Goal: Obtain resource: Download file/media

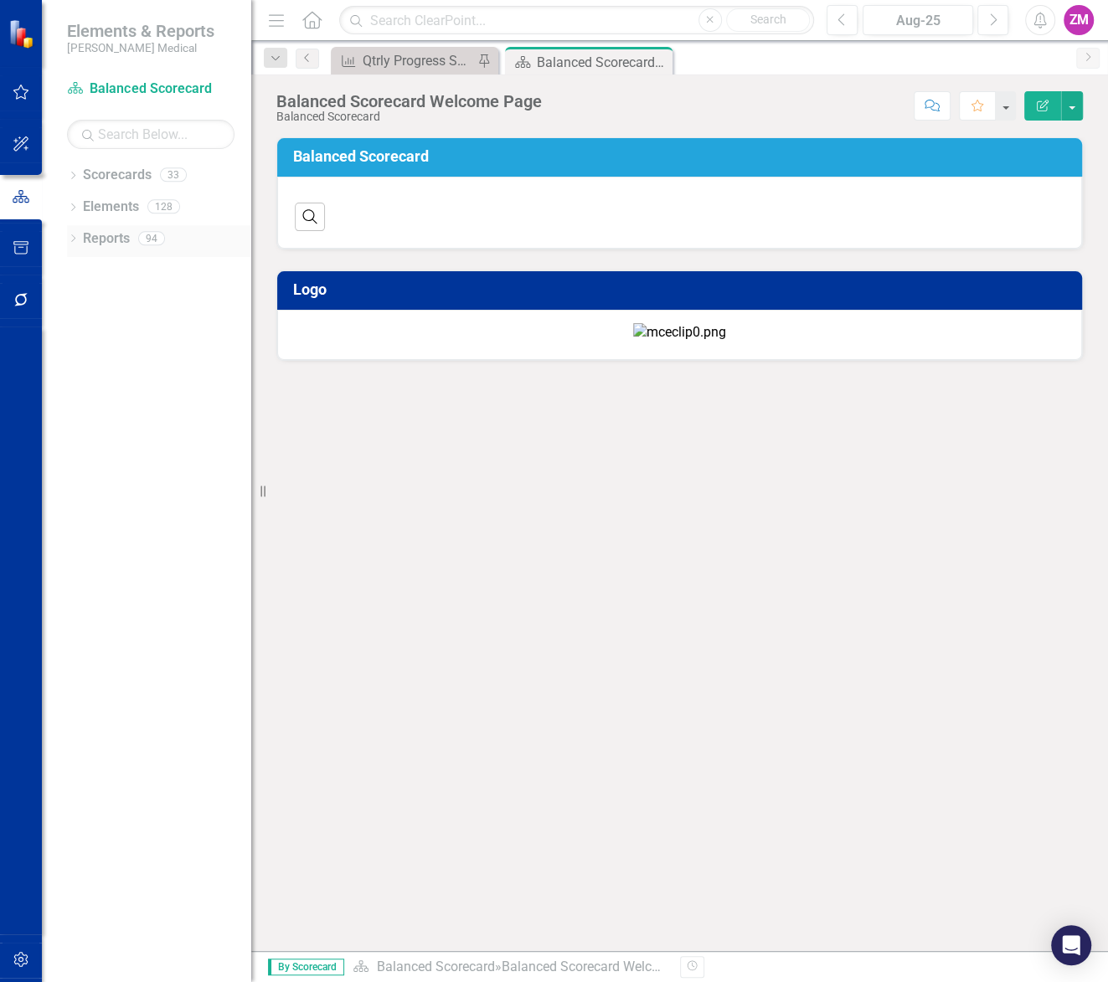
click at [116, 241] on link "Reports" at bounding box center [106, 238] width 47 height 19
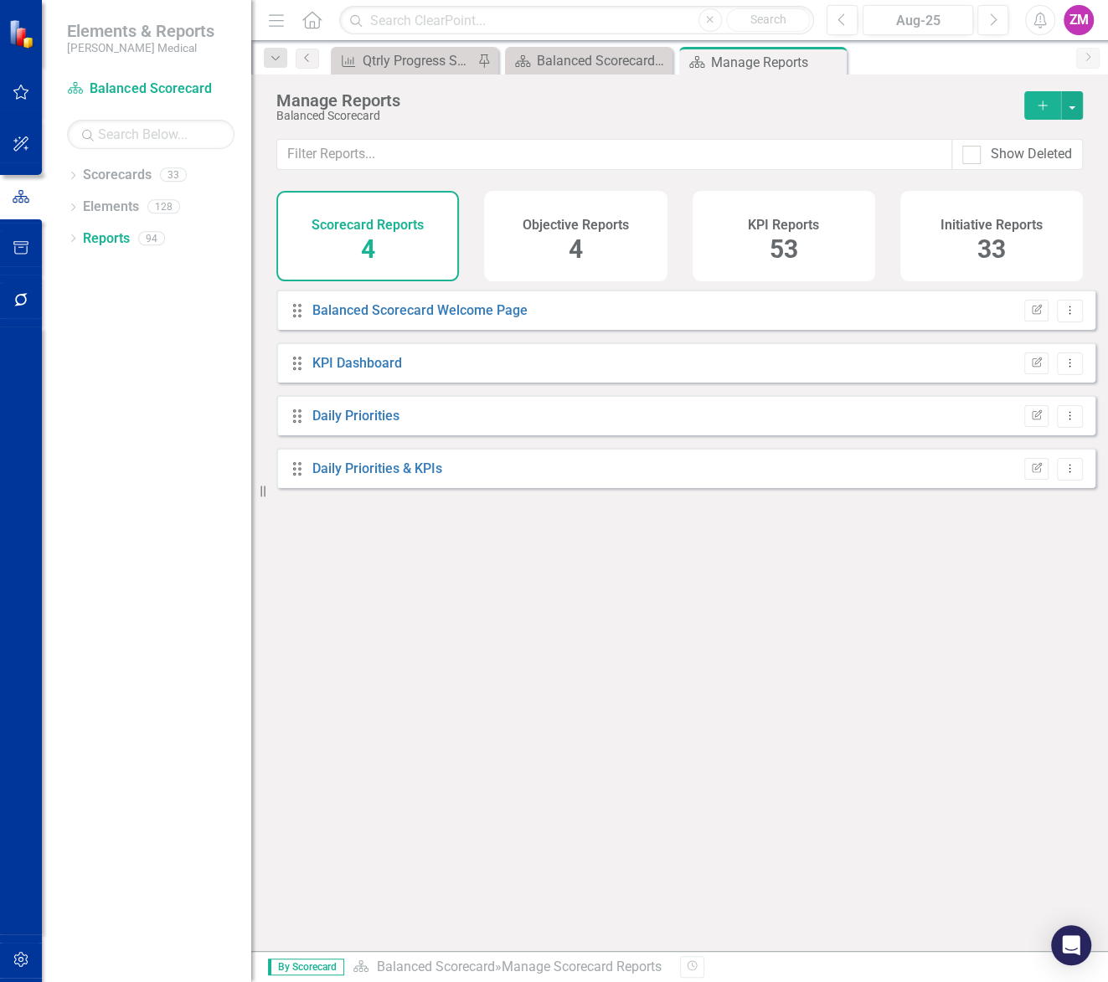
click at [747, 252] on div "KPI Reports 53" at bounding box center [783, 236] width 183 height 90
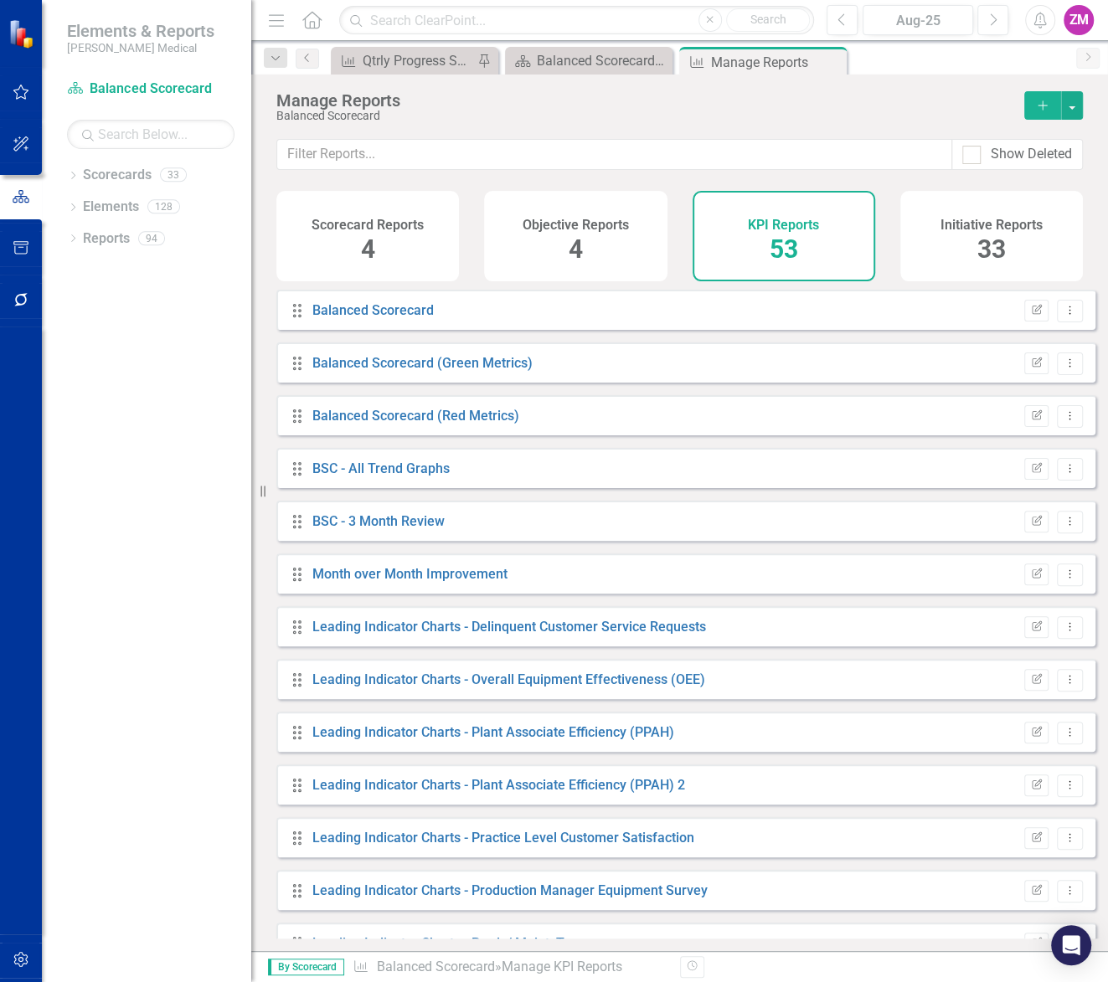
click at [1002, 244] on span "33" at bounding box center [991, 248] width 28 height 29
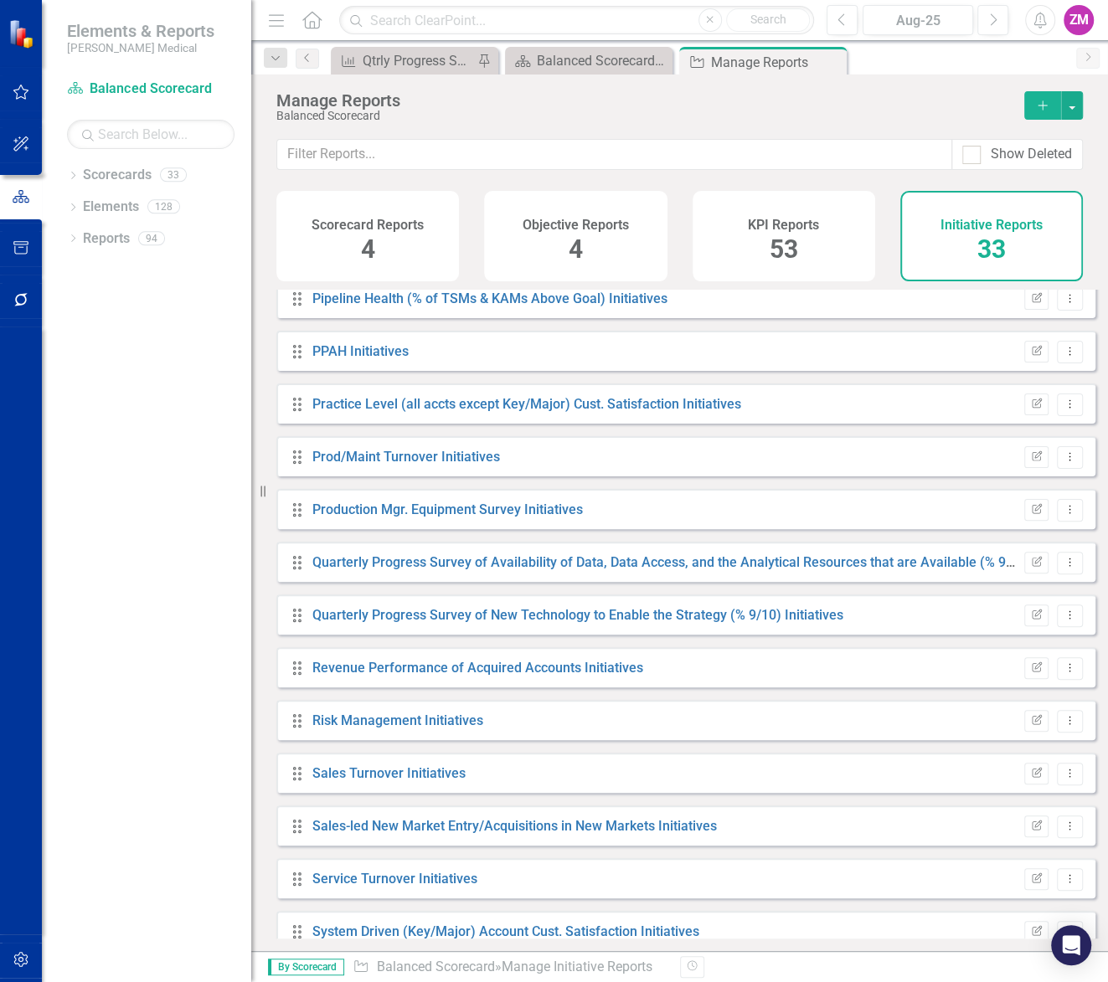
scroll to position [1091, 0]
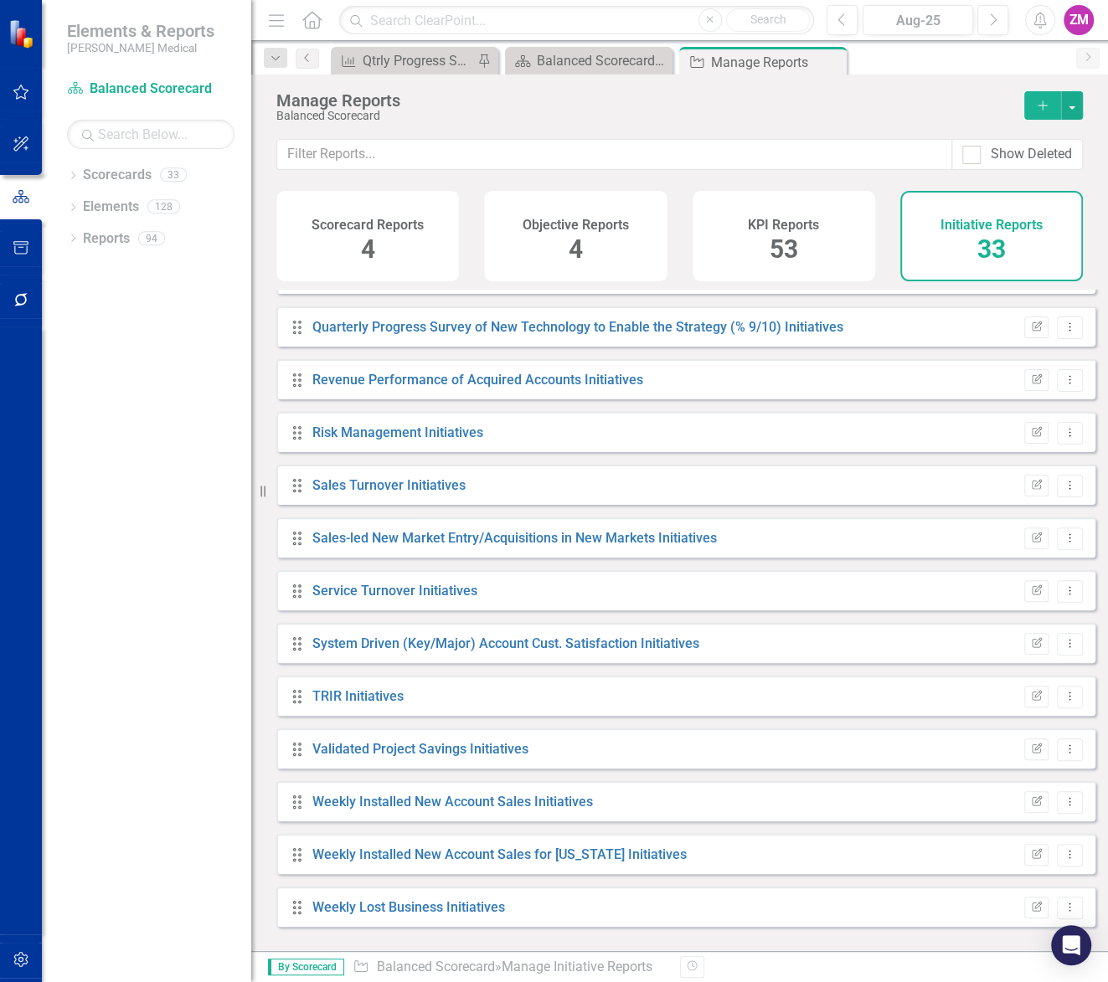
click at [797, 272] on div "KPI Reports 53" at bounding box center [783, 236] width 183 height 90
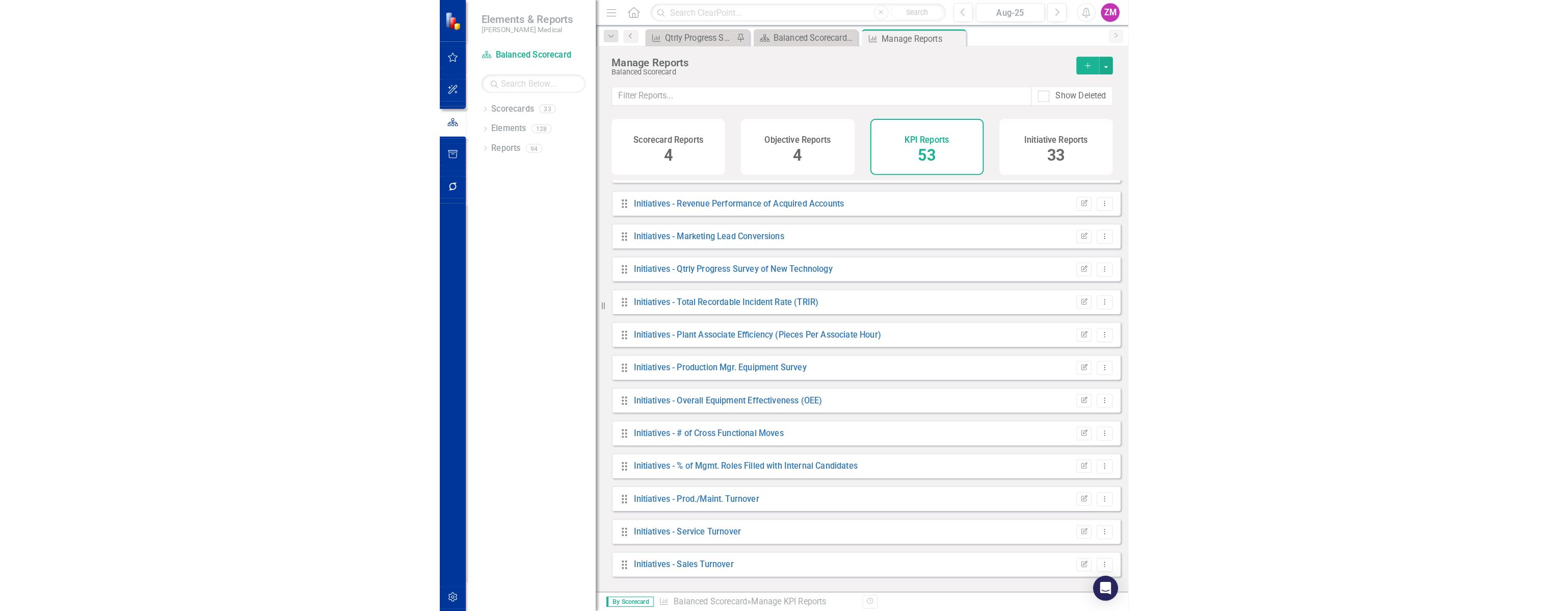
scroll to position [711, 0]
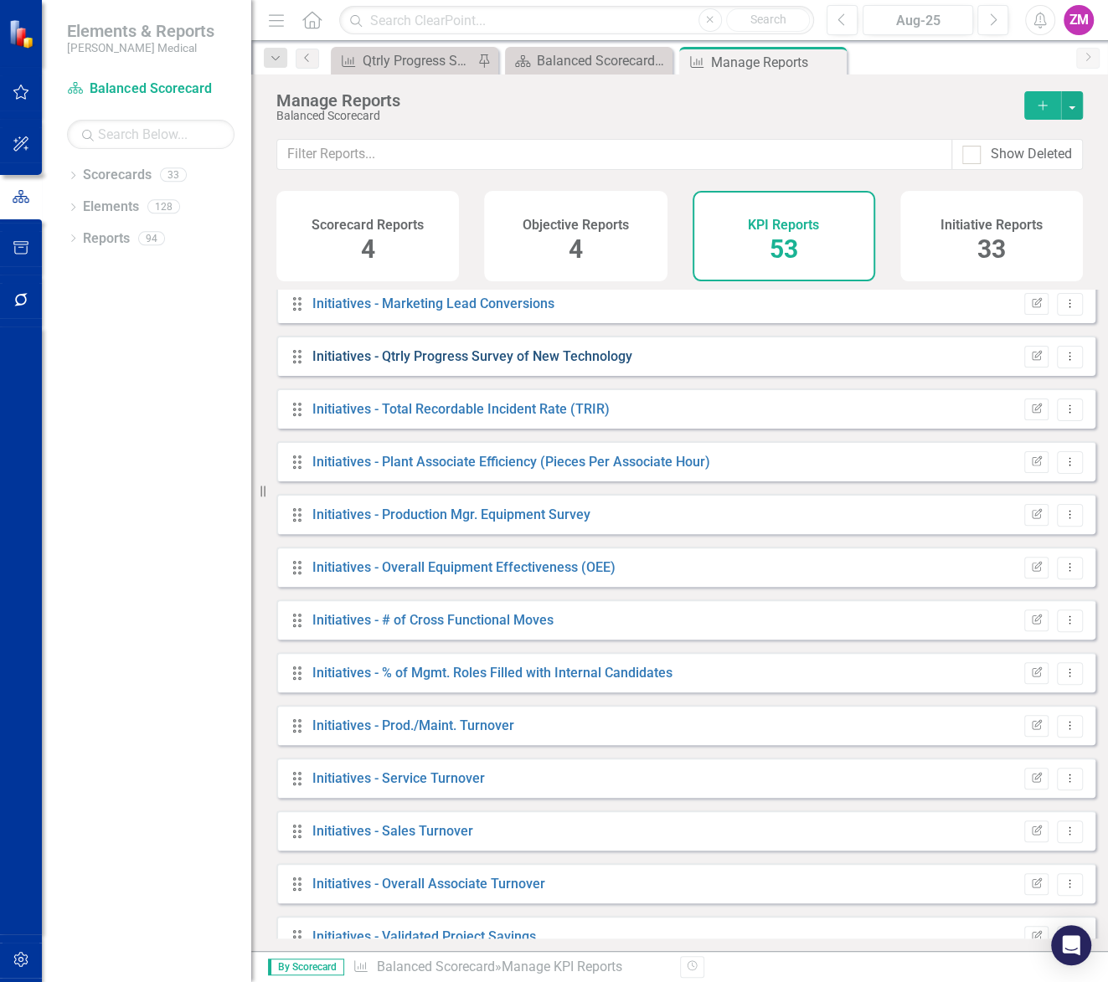
click at [601, 364] on link "Initiatives - Qtrly Progress Survey of New Technology" at bounding box center [472, 356] width 320 height 16
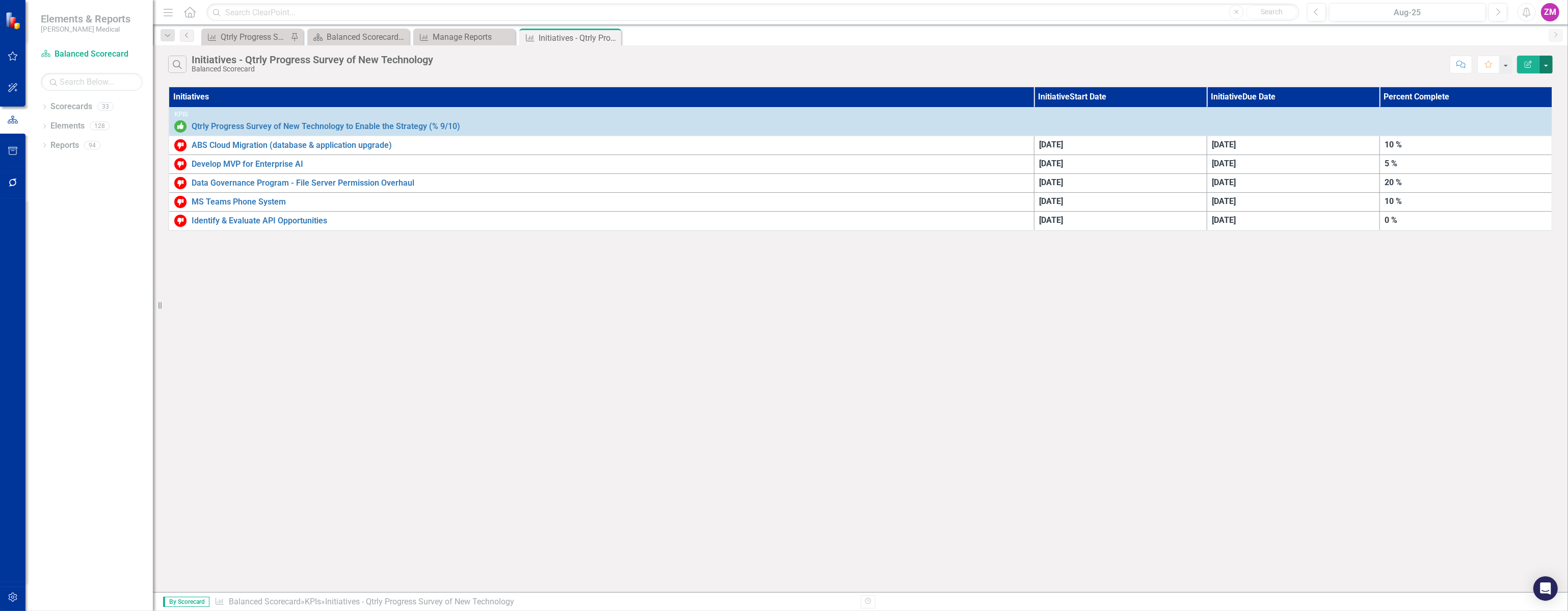
click at [674, 61] on button "button" at bounding box center [1546, 64] width 13 height 18
click at [674, 102] on link "PDF Export to PDF" at bounding box center [1512, 104] width 80 height 19
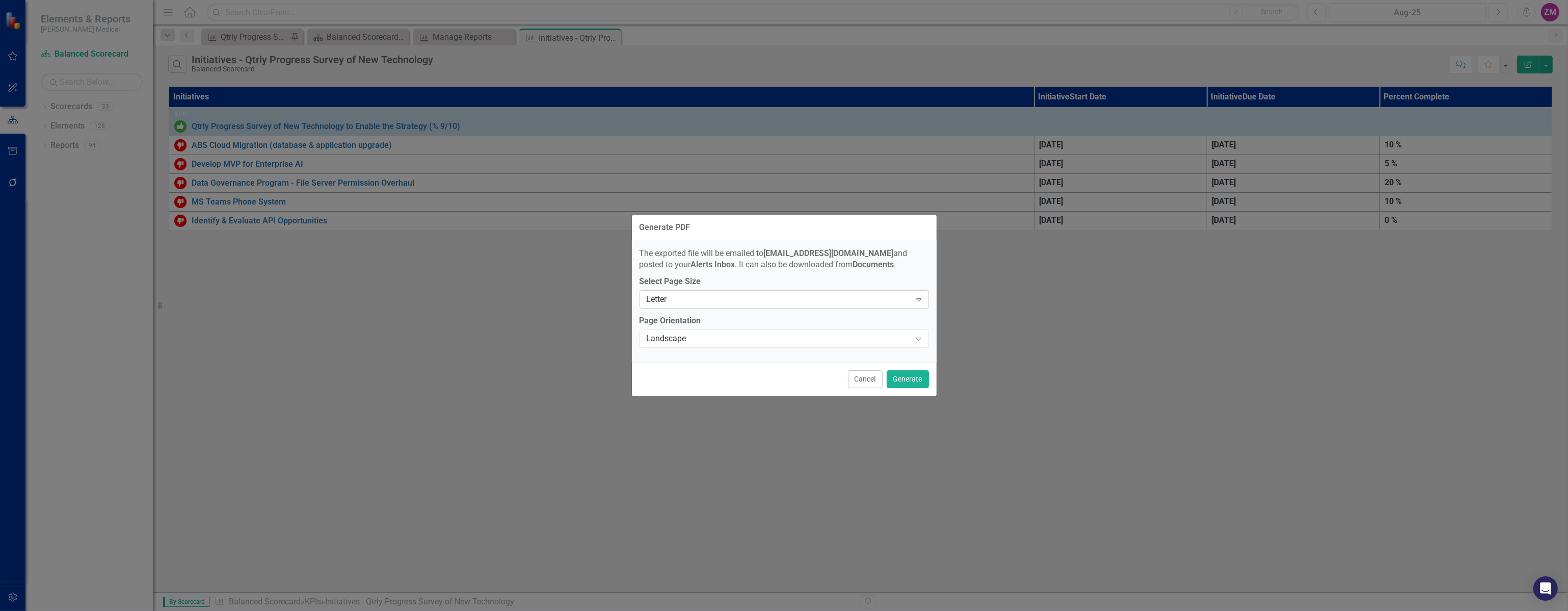
click at [674, 297] on div "Letter" at bounding box center [779, 299] width 264 height 12
click at [674, 336] on div "Landscape" at bounding box center [779, 339] width 264 height 12
click at [674, 375] on button "Generate" at bounding box center [908, 379] width 42 height 18
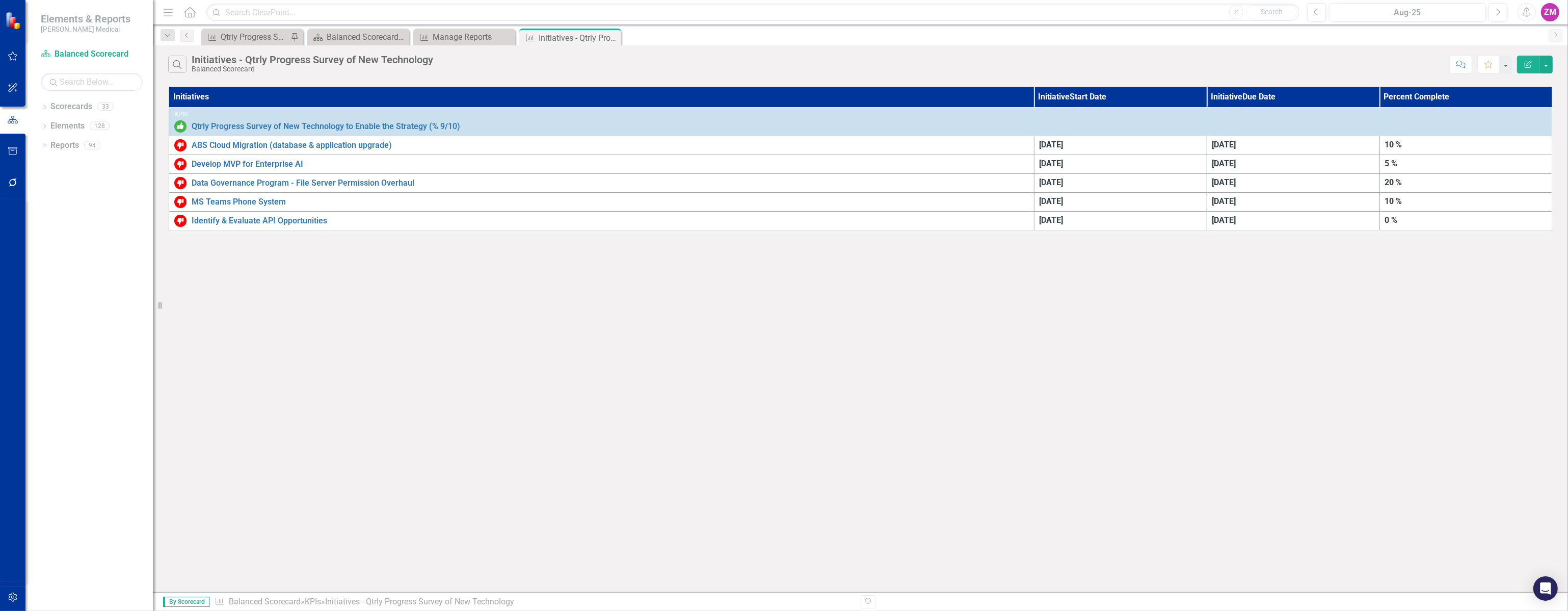
click at [674, 16] on icon "Alerts" at bounding box center [1527, 12] width 11 height 10
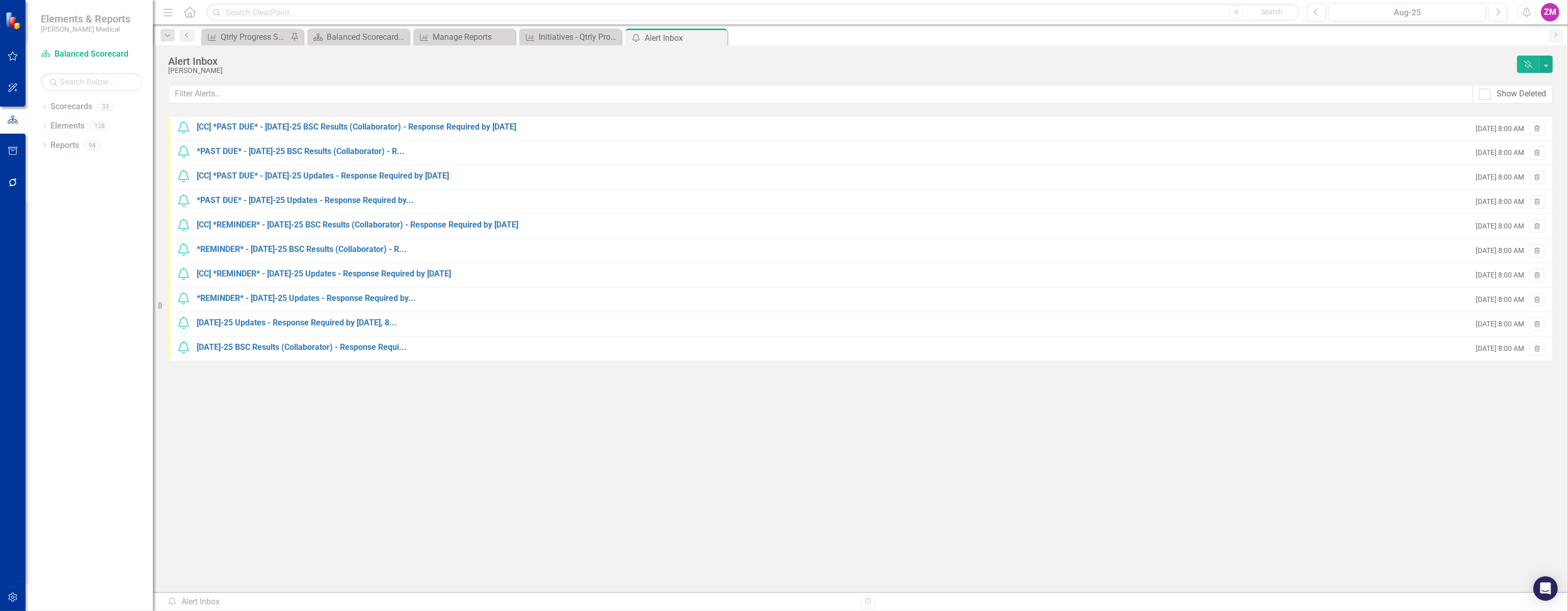
click at [674, 135] on div "[DATE] 8:00 AM Trash" at bounding box center [1508, 130] width 74 height 16
click at [674, 128] on icon "Trash" at bounding box center [1537, 129] width 8 height 6
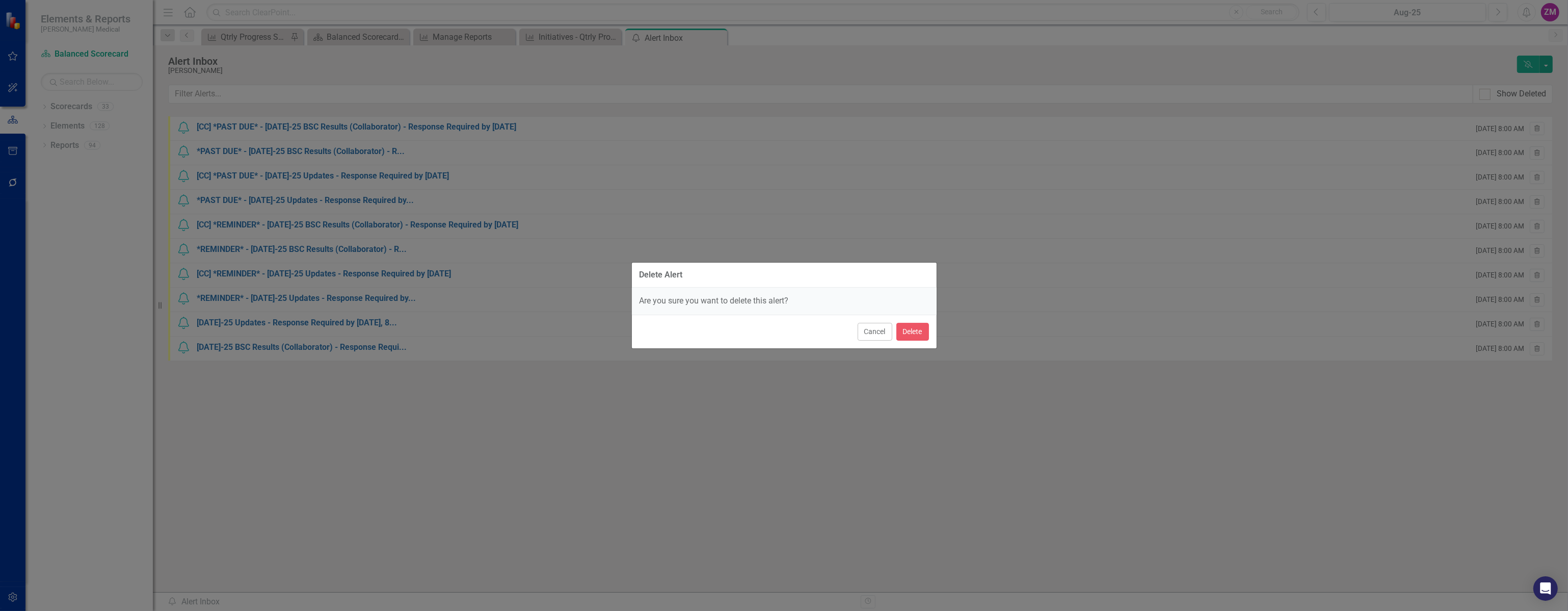
click at [674, 331] on div "Cancel Delete" at bounding box center [784, 331] width 305 height 34
click at [674, 334] on button "Delete" at bounding box center [913, 331] width 33 height 18
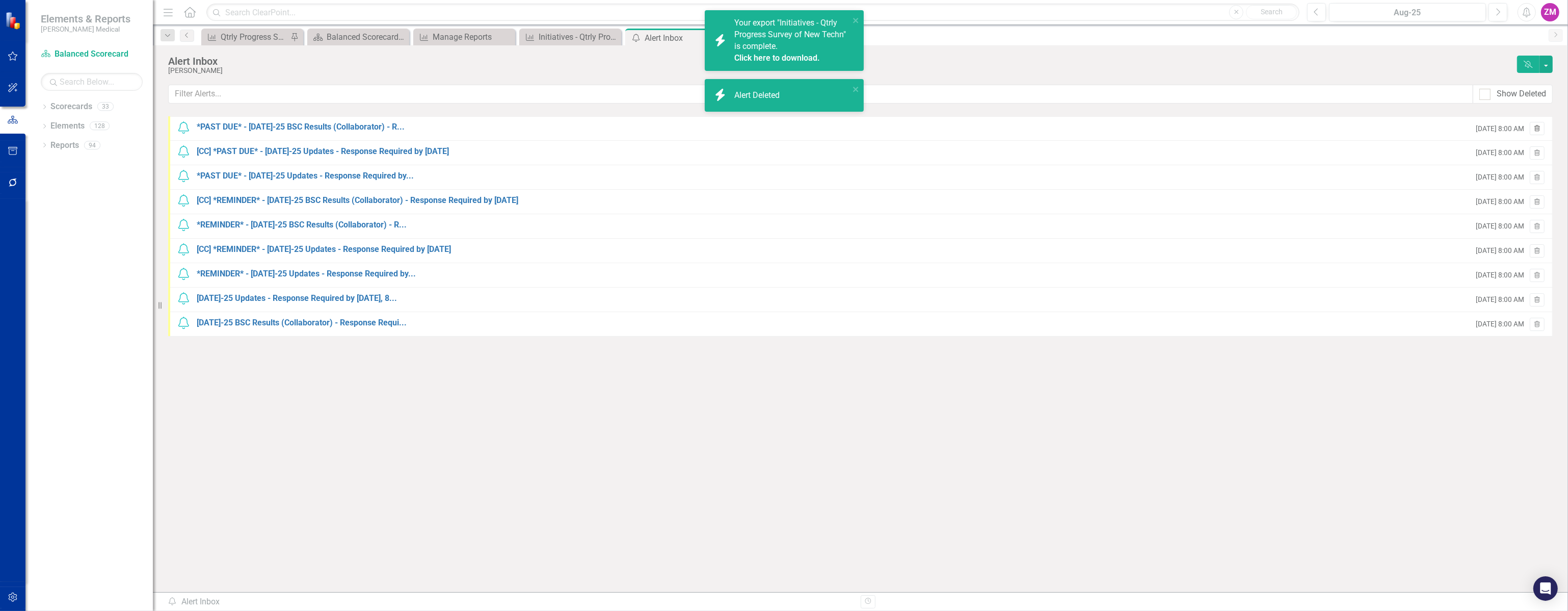
click at [674, 126] on icon "Trash" at bounding box center [1537, 129] width 8 height 6
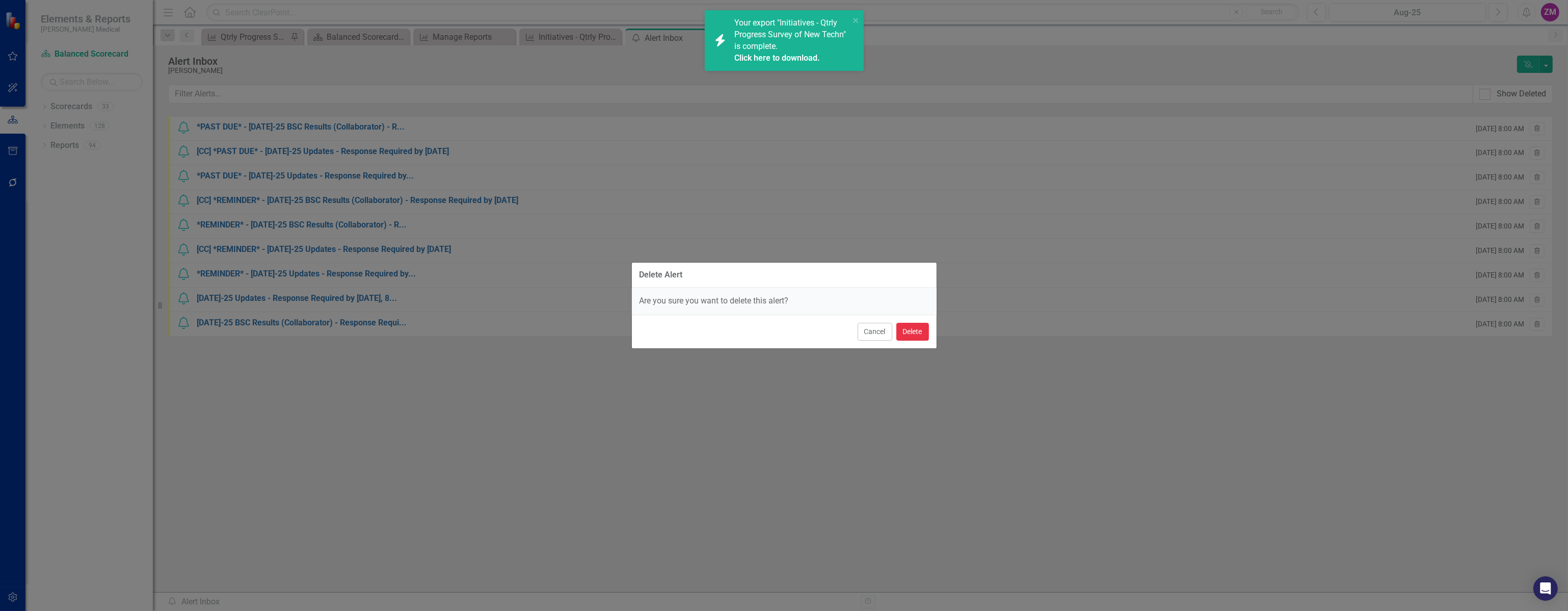
click at [674, 339] on button "Delete" at bounding box center [913, 331] width 33 height 18
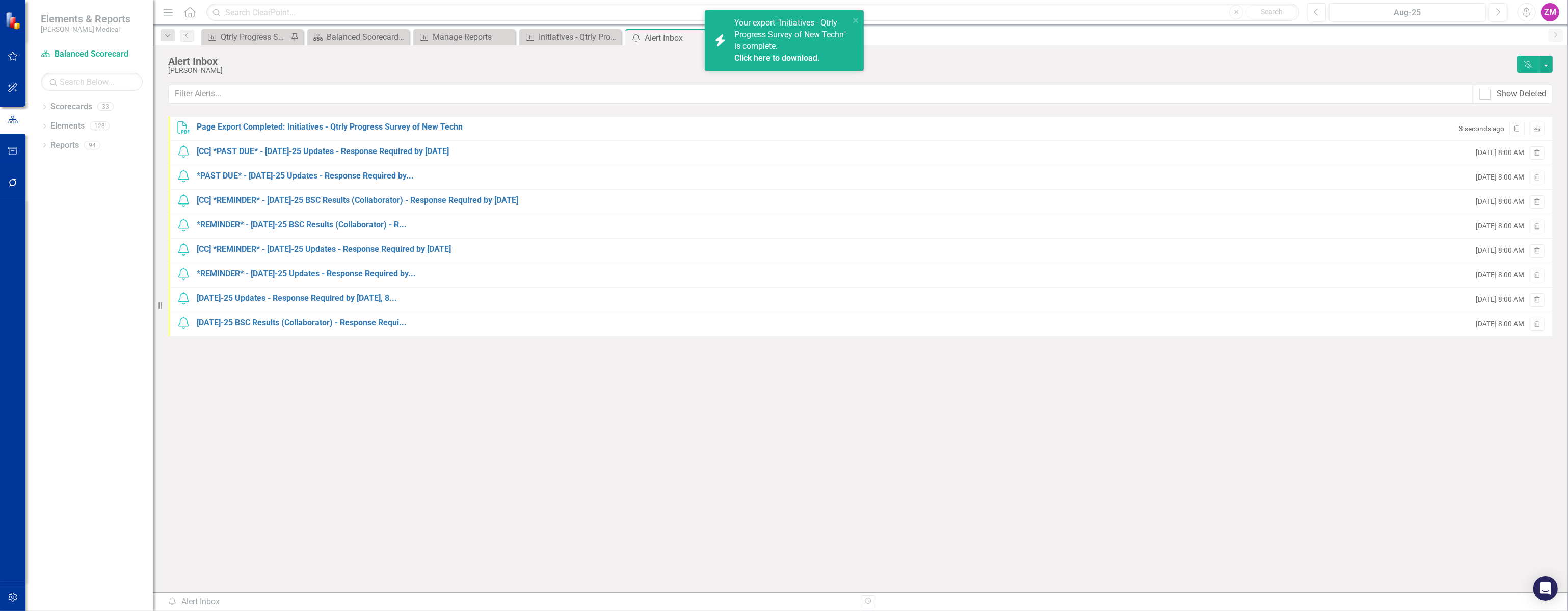
click at [674, 45] on div "Your export "Initiatives - Qtrly Progress Survey of New Techn" is complete. Cli…" at bounding box center [791, 40] width 115 height 46
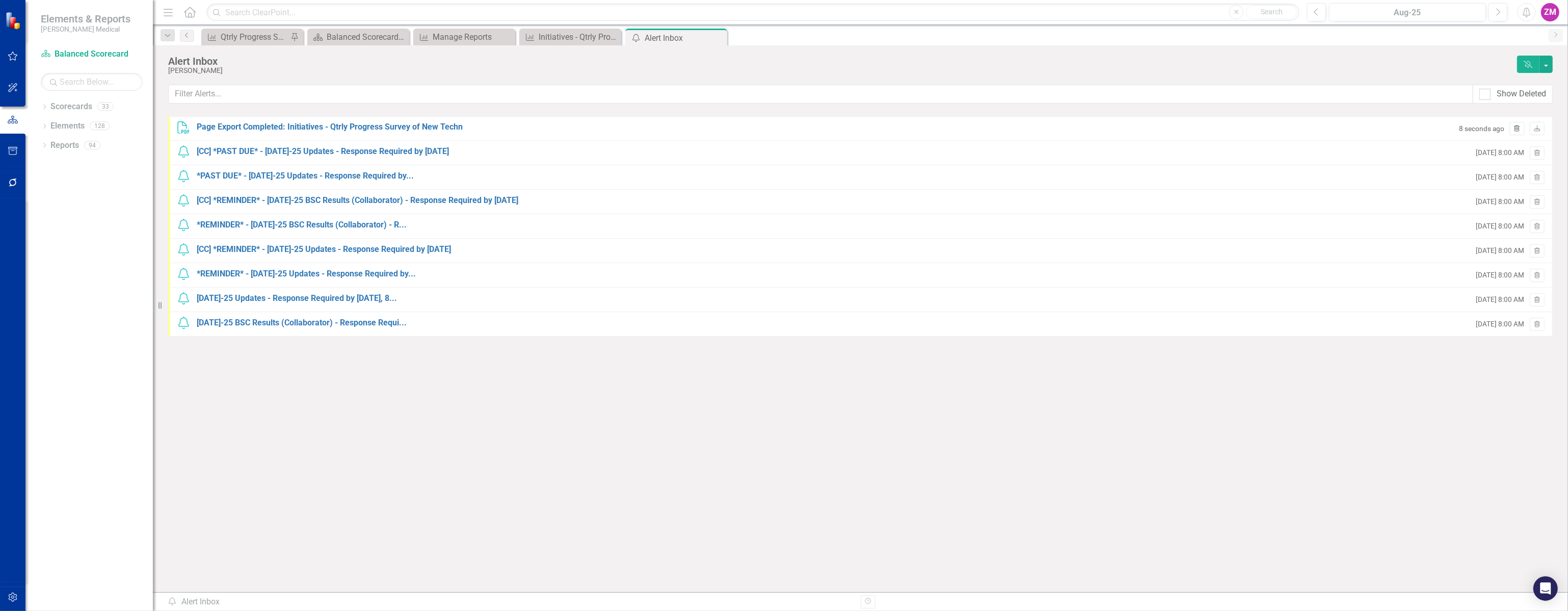
click at [674, 130] on icon "Trash" at bounding box center [1517, 129] width 8 height 6
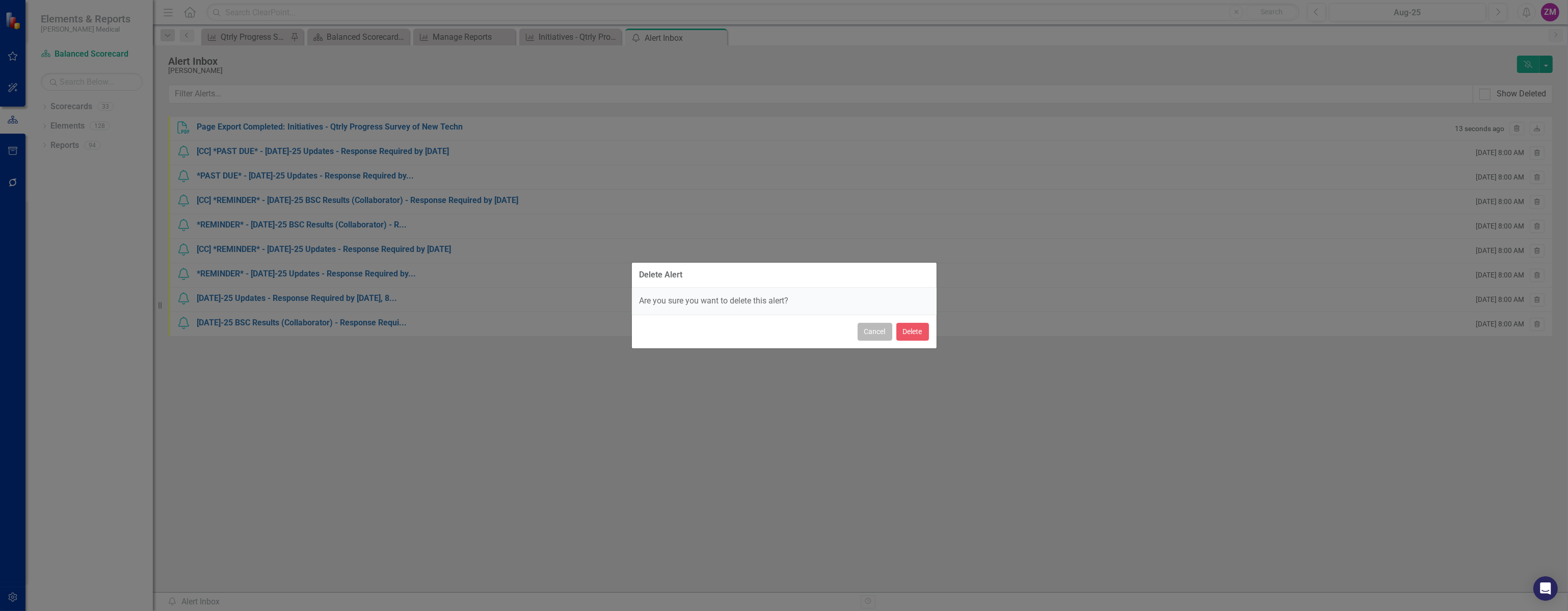
click at [674, 334] on button "Cancel" at bounding box center [875, 331] width 35 height 18
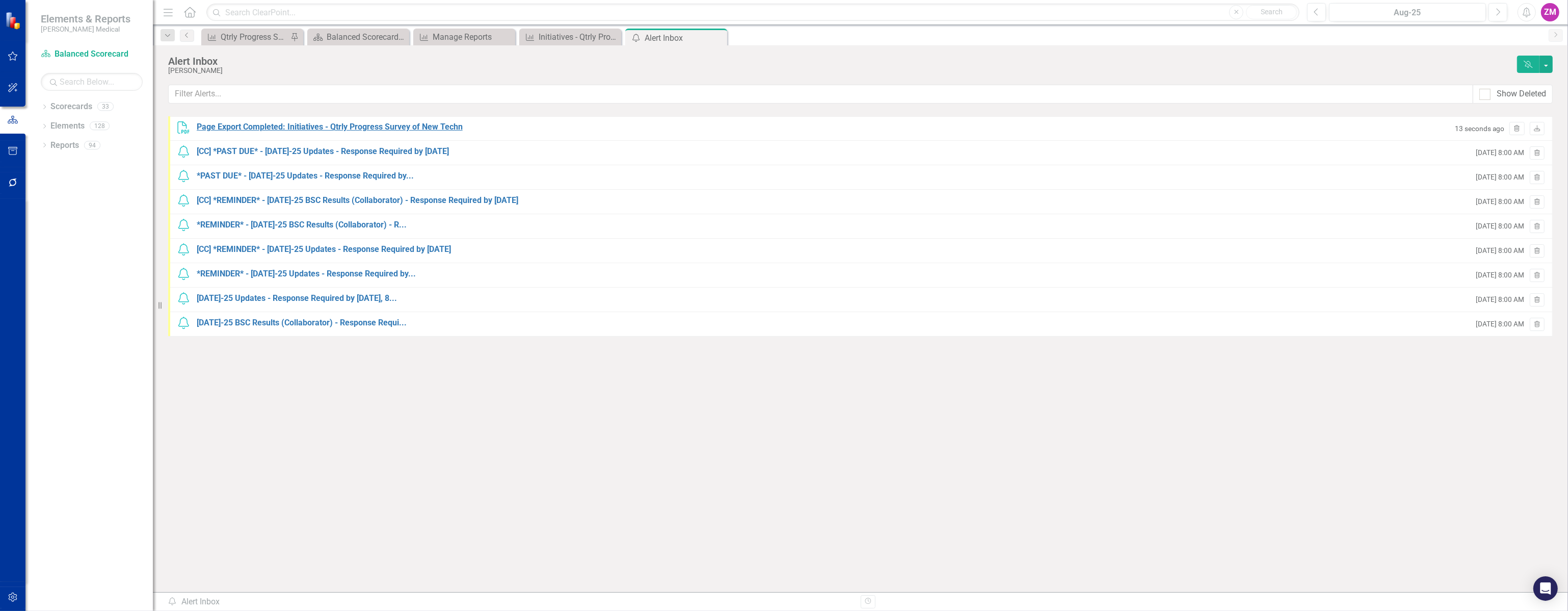
click at [309, 124] on div "Page Export Completed: Initiatives - Qtrly Progress Survey of New Techn" at bounding box center [329, 127] width 266 height 12
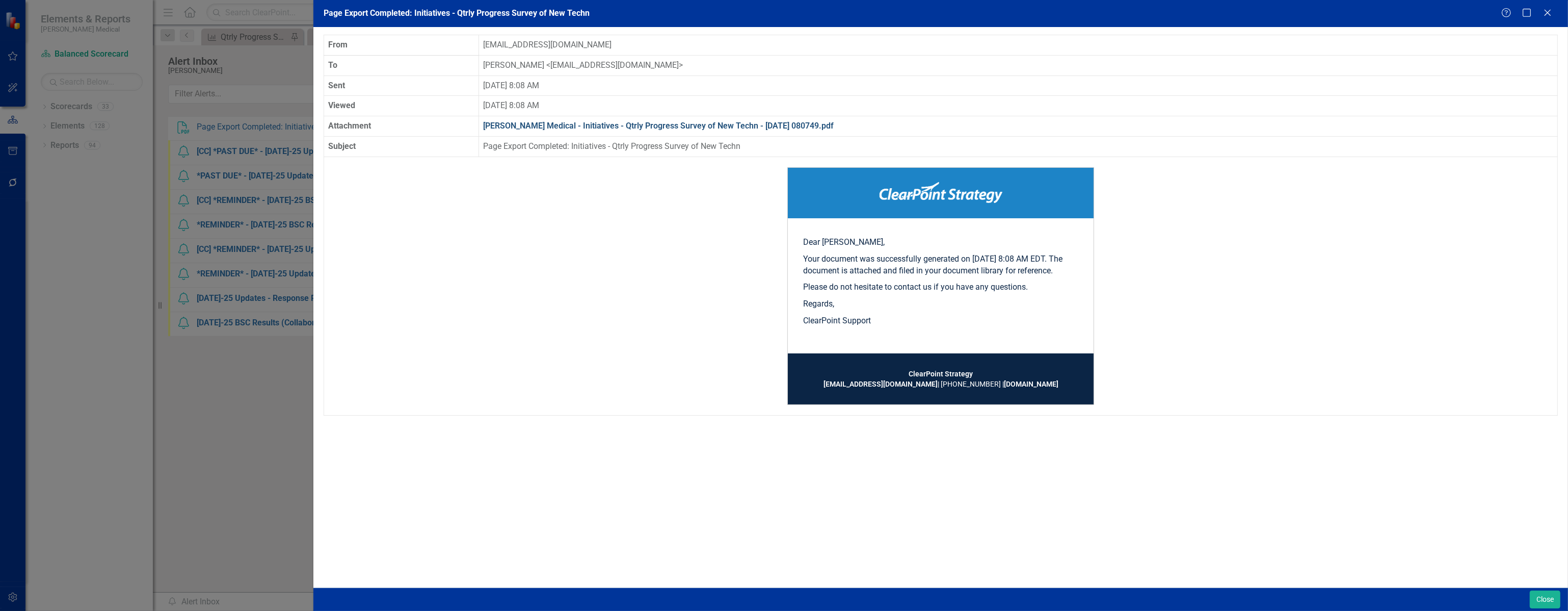
click at [544, 127] on link "[PERSON_NAME] Medical - Initiatives - Qtrly Progress Survey of New Techn - [DAT…" at bounding box center [659, 125] width 351 height 10
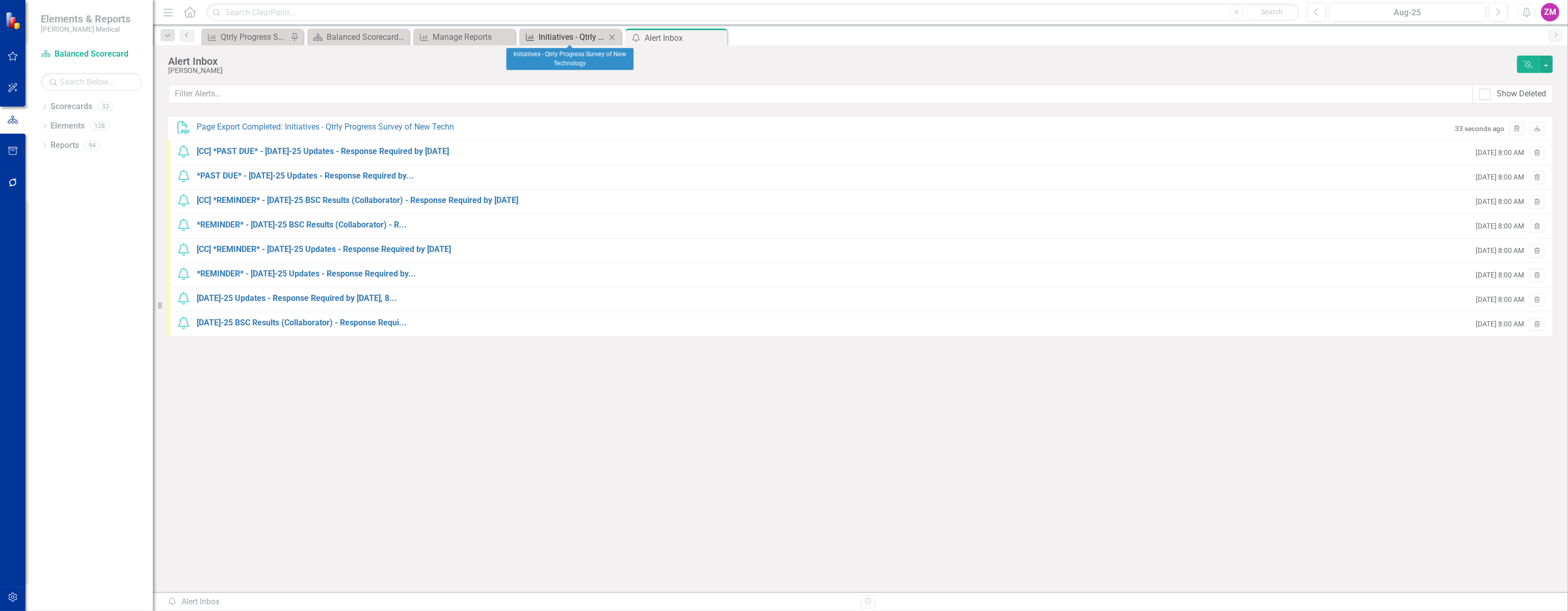
click at [551, 36] on div "Initiatives - Qtrly Progress Survey of New Technology" at bounding box center [572, 37] width 68 height 13
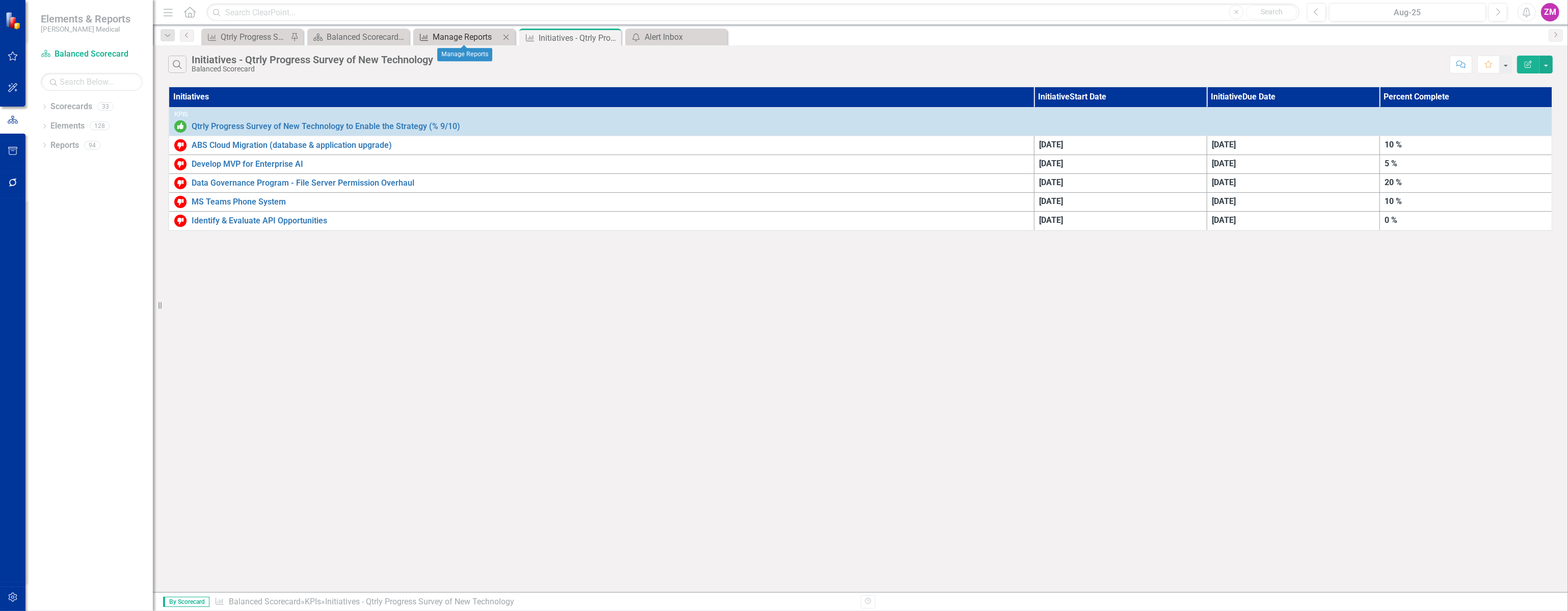
click at [452, 40] on div "Manage Reports" at bounding box center [466, 37] width 68 height 13
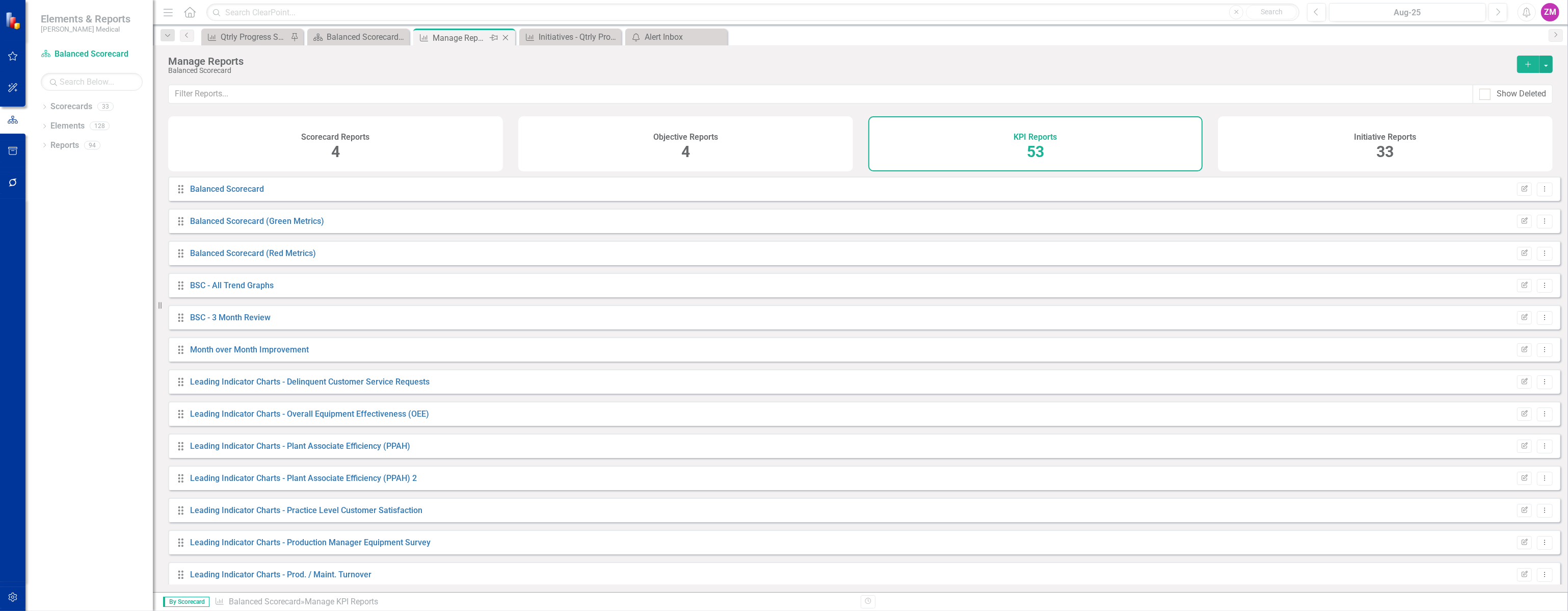
click at [504, 35] on icon "Close" at bounding box center [505, 37] width 10 height 8
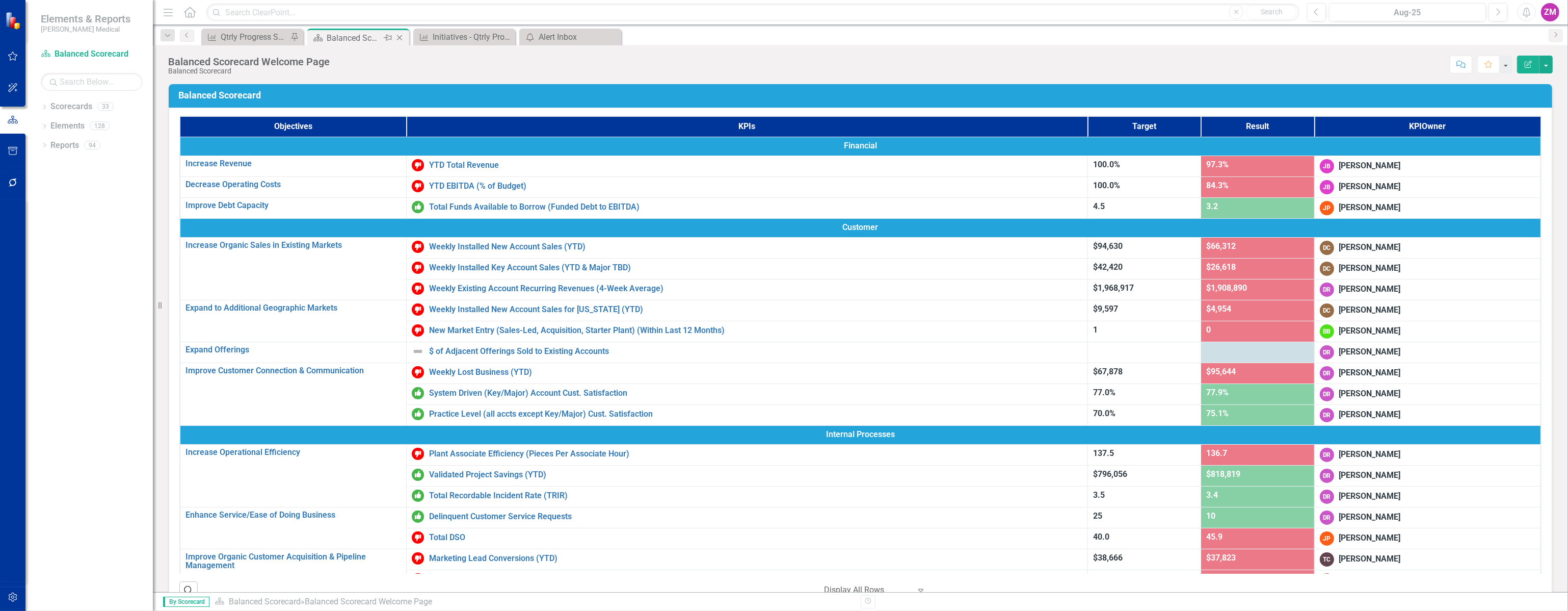
click at [354, 35] on div "Balanced Scorecard Welcome Page" at bounding box center [354, 38] width 55 height 13
click at [460, 33] on div "Initiatives - Qtrly Progress Survey of New Technology" at bounding box center [466, 37] width 68 height 13
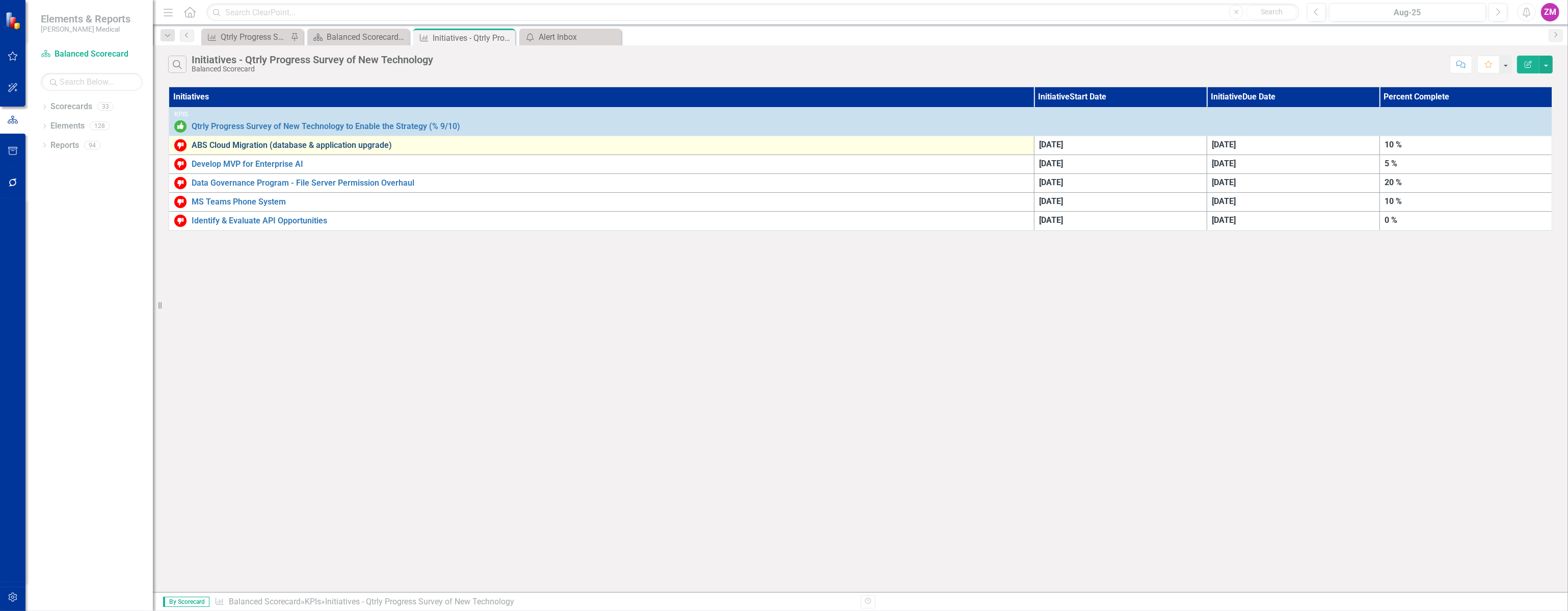
click at [271, 149] on link "ABS Cloud Migration (database & application upgrade)" at bounding box center [610, 145] width 837 height 9
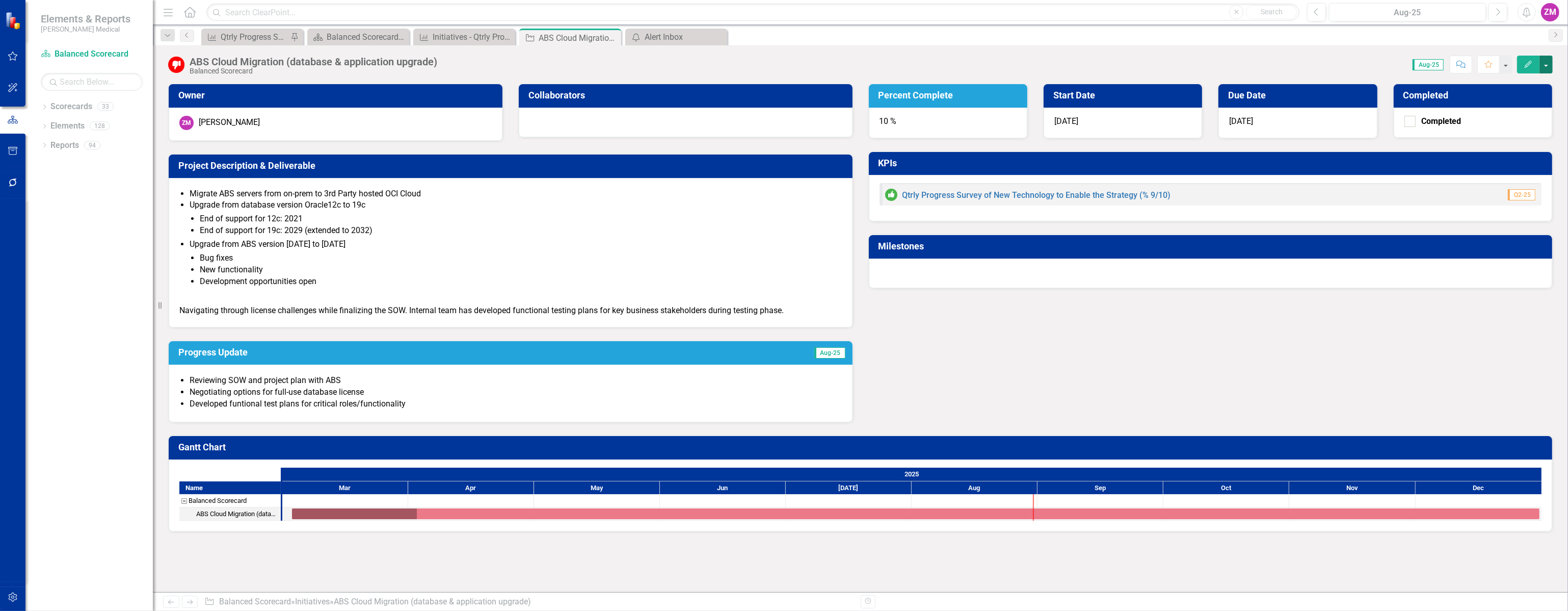
click at [674, 65] on button "button" at bounding box center [1546, 64] width 13 height 18
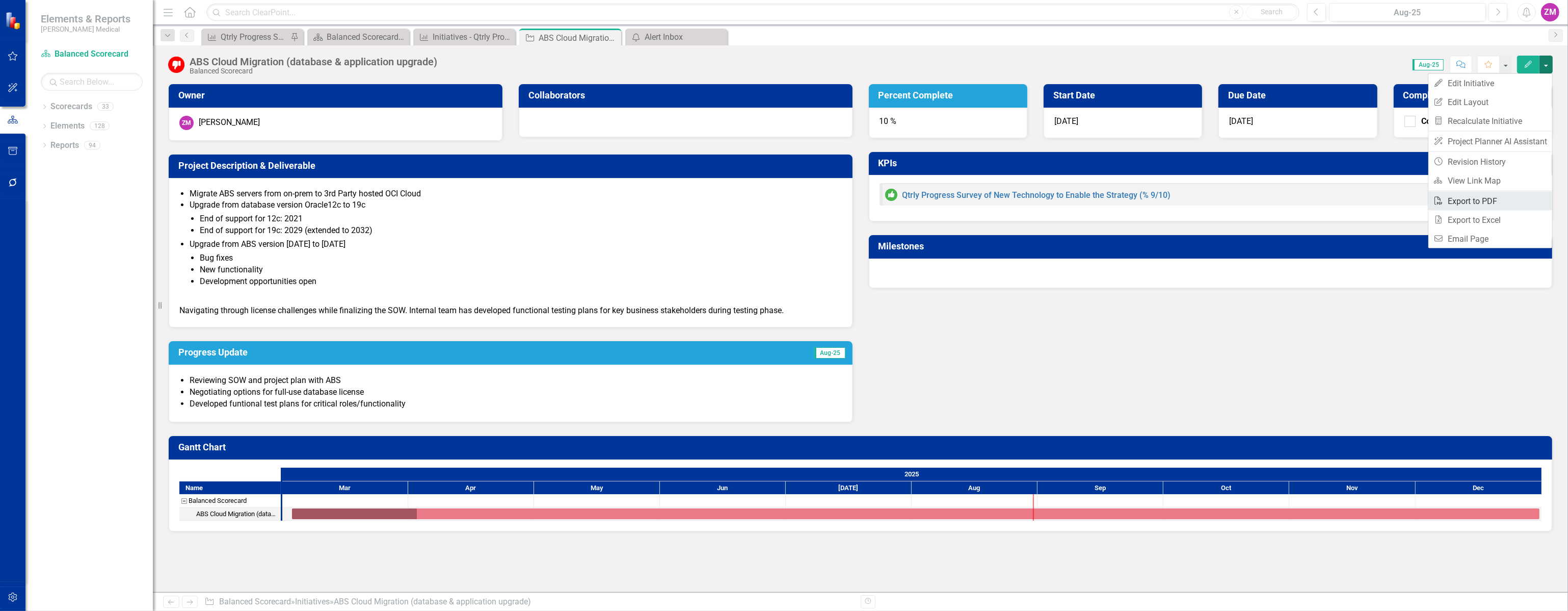
click at [674, 205] on link "PDF Export to PDF" at bounding box center [1490, 201] width 124 height 19
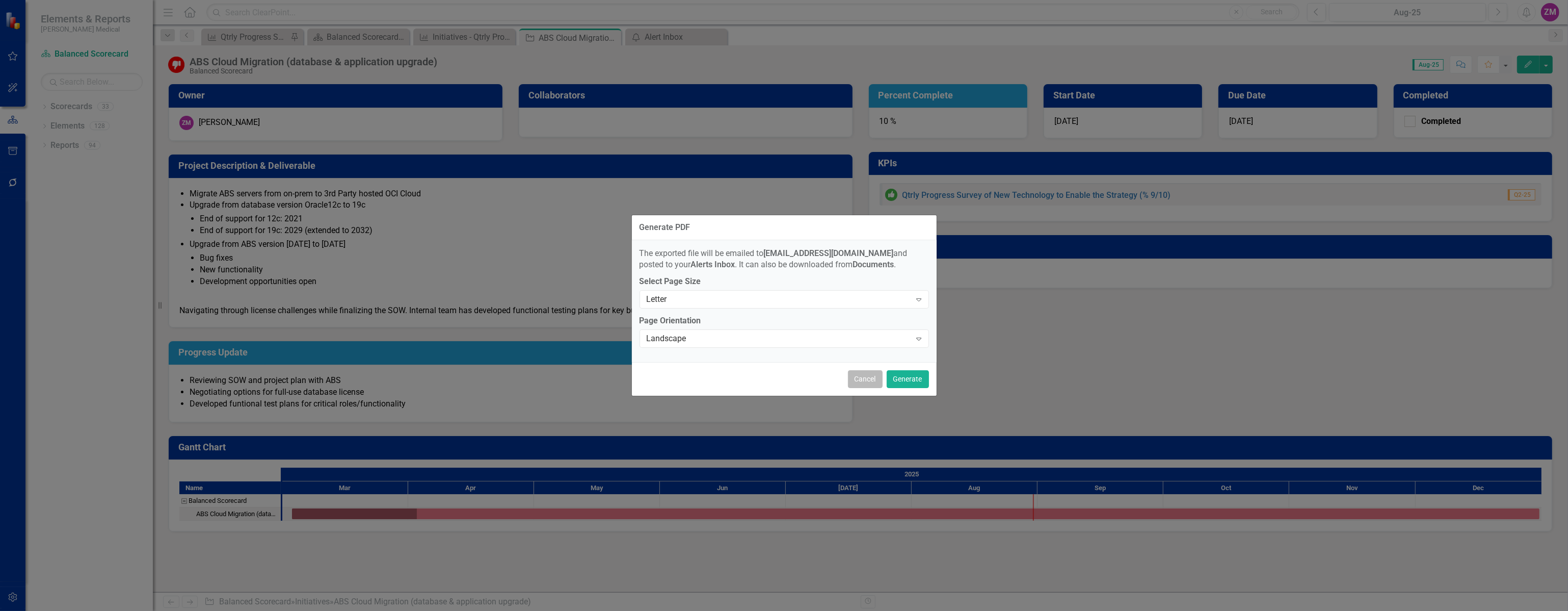
click at [674, 382] on button "Cancel" at bounding box center [865, 379] width 35 height 18
